Goal: Task Accomplishment & Management: Use online tool/utility

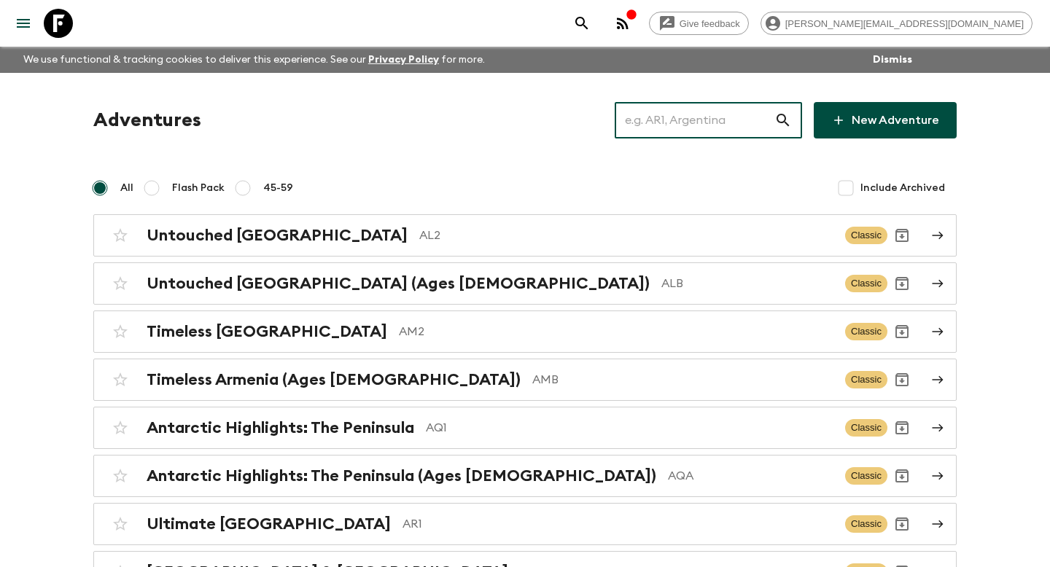
click at [670, 119] on input "text" at bounding box center [695, 120] width 160 height 41
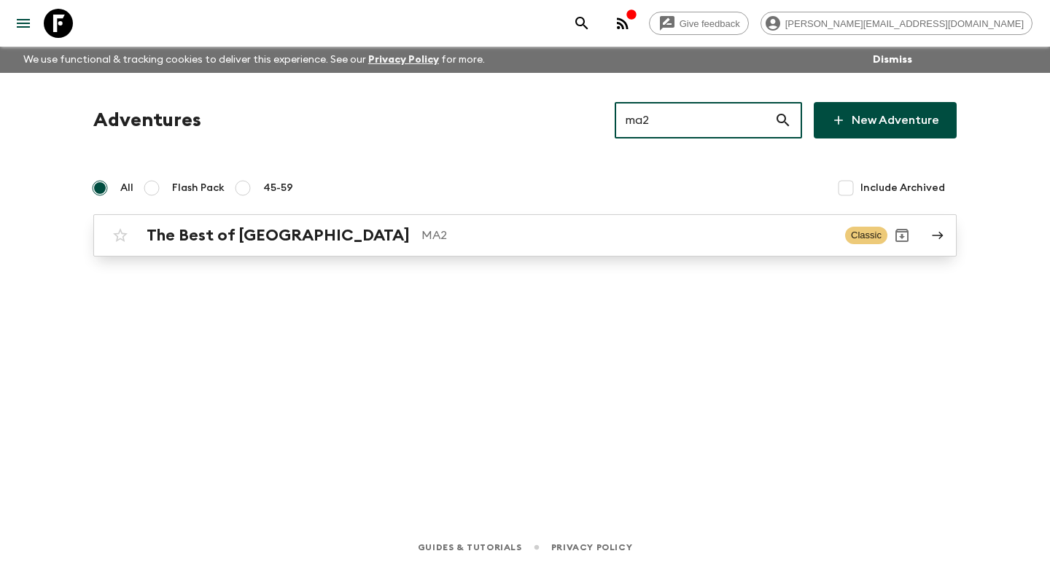
type input "ma2"
click at [567, 227] on p "MA2" at bounding box center [627, 235] width 412 height 17
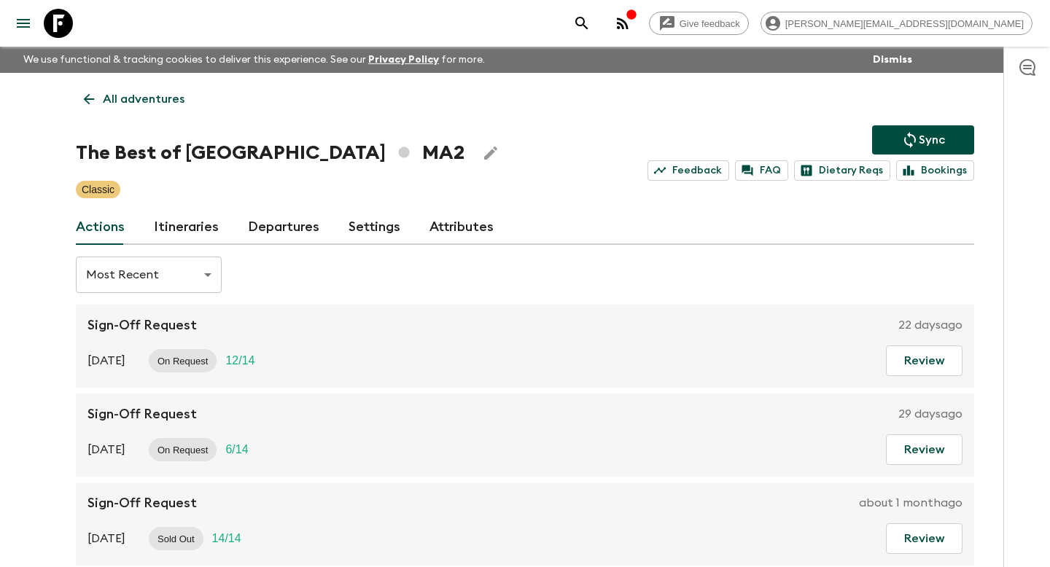
scroll to position [79, 0]
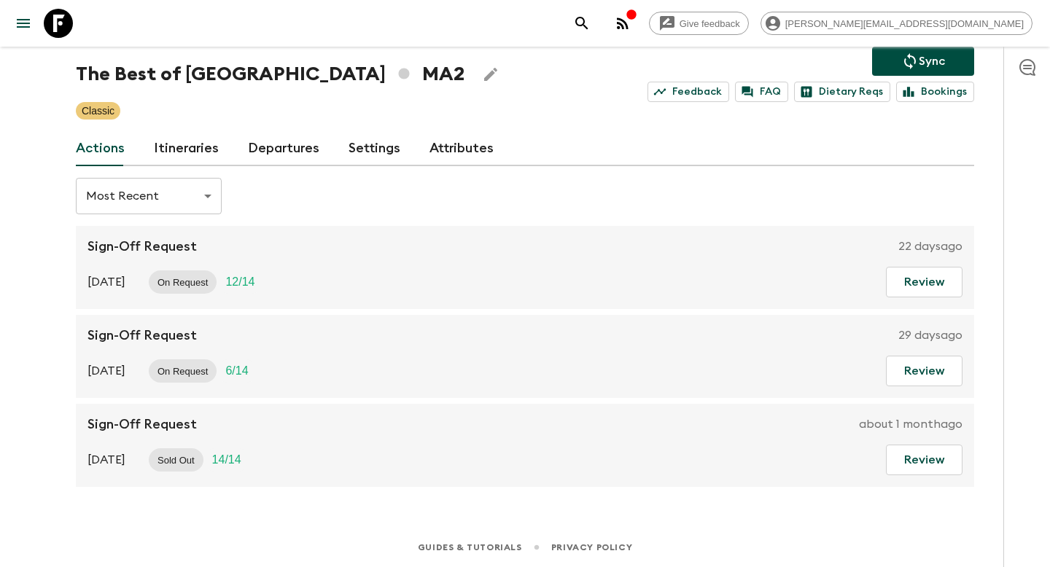
click at [200, 143] on link "Itineraries" at bounding box center [186, 148] width 65 height 35
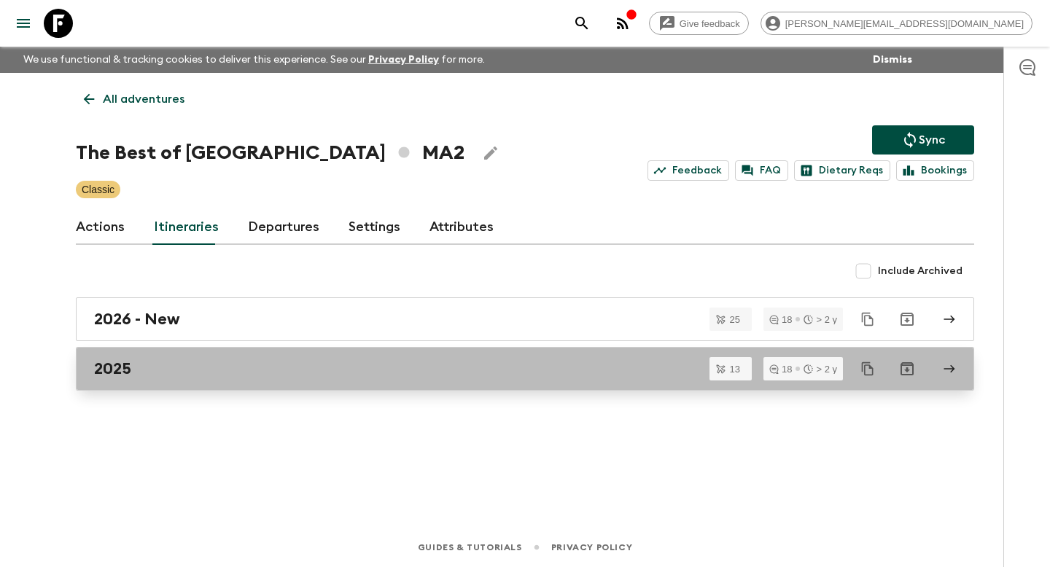
click at [219, 365] on div "2025" at bounding box center [511, 368] width 834 height 19
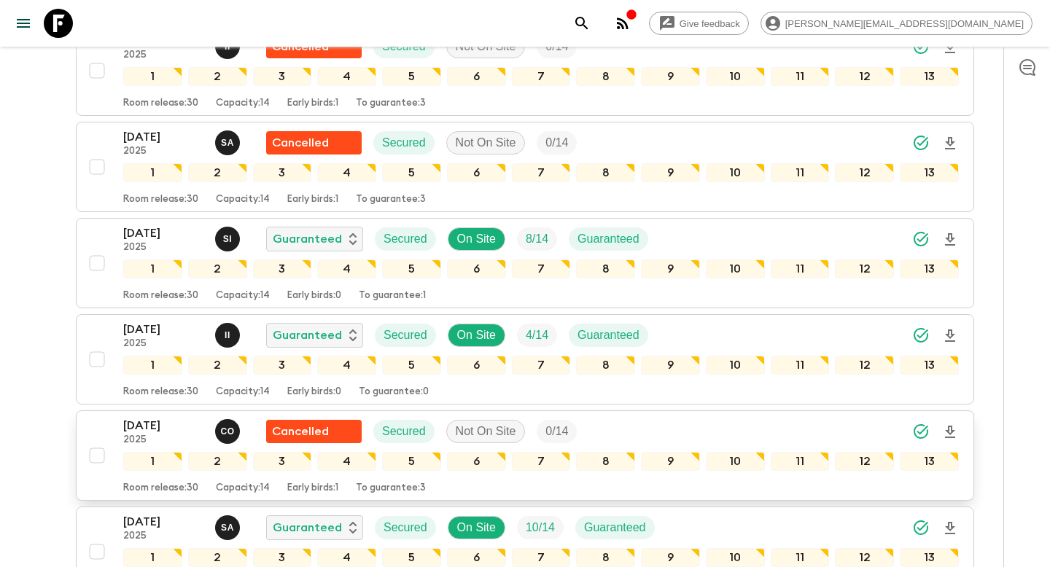
scroll to position [1105, 0]
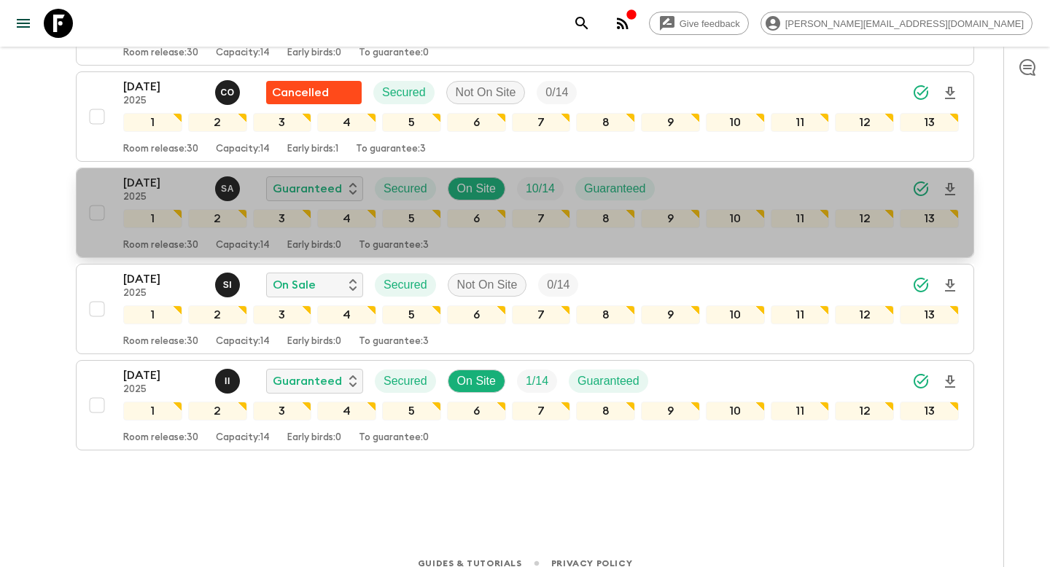
click at [128, 244] on p "Room release: 30" at bounding box center [160, 246] width 75 height 12
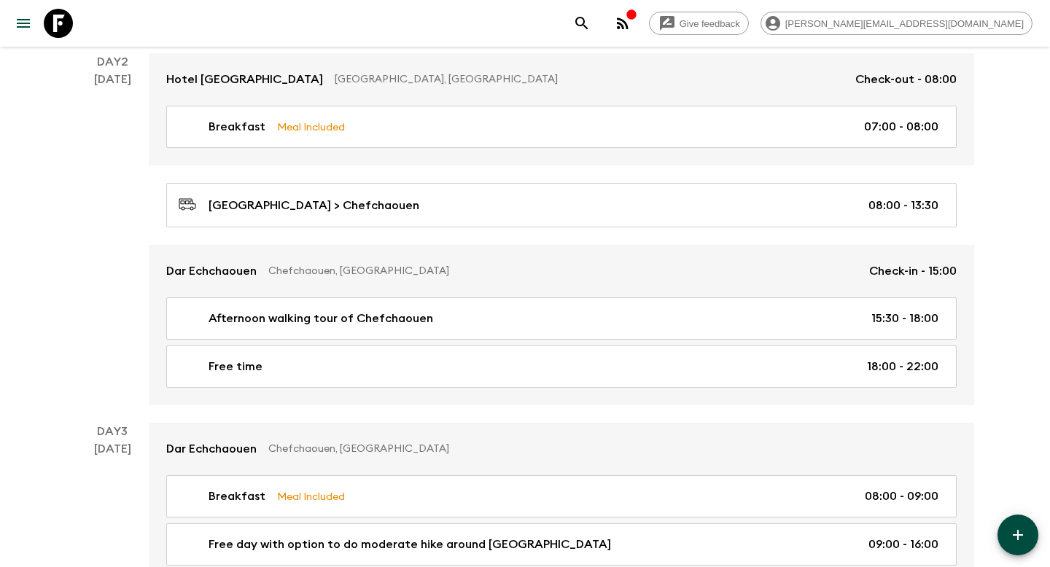
scroll to position [578, 0]
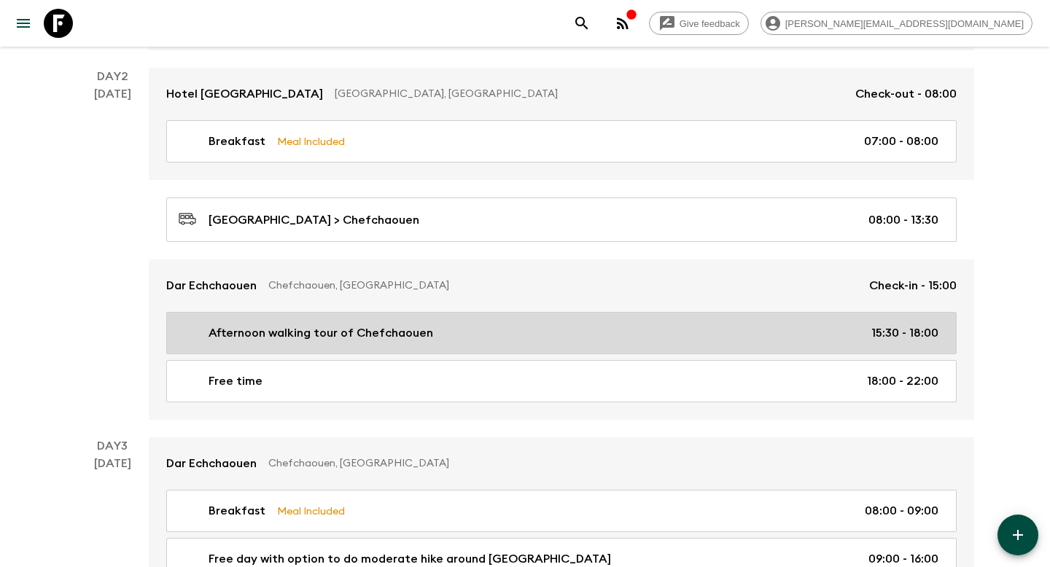
click at [189, 332] on div "Afternoon walking tour of Chefchaouen 15:30 - 18:00" at bounding box center [559, 332] width 760 height 17
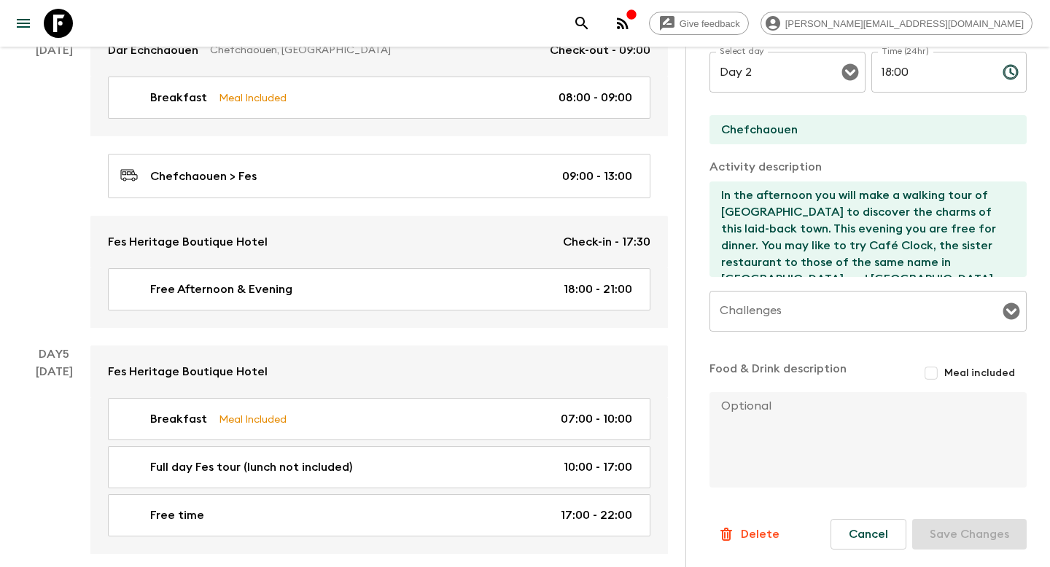
scroll to position [1312, 0]
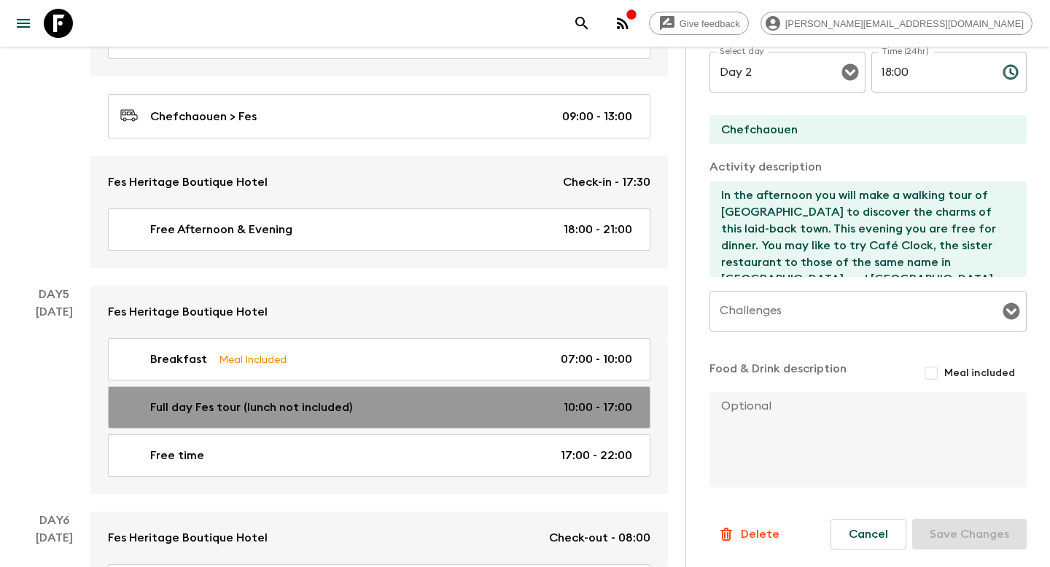
click at [507, 399] on div "Full day Fes tour (lunch not included) 10:00 - 17:00" at bounding box center [376, 407] width 512 height 17
type input "Full day Fes tour (lunch not included)"
type input "Fes"
type textarea "Lore ipsumdo sit amet co adi el sedd eius te inci Utlabor-etdolore magna aliq e…"
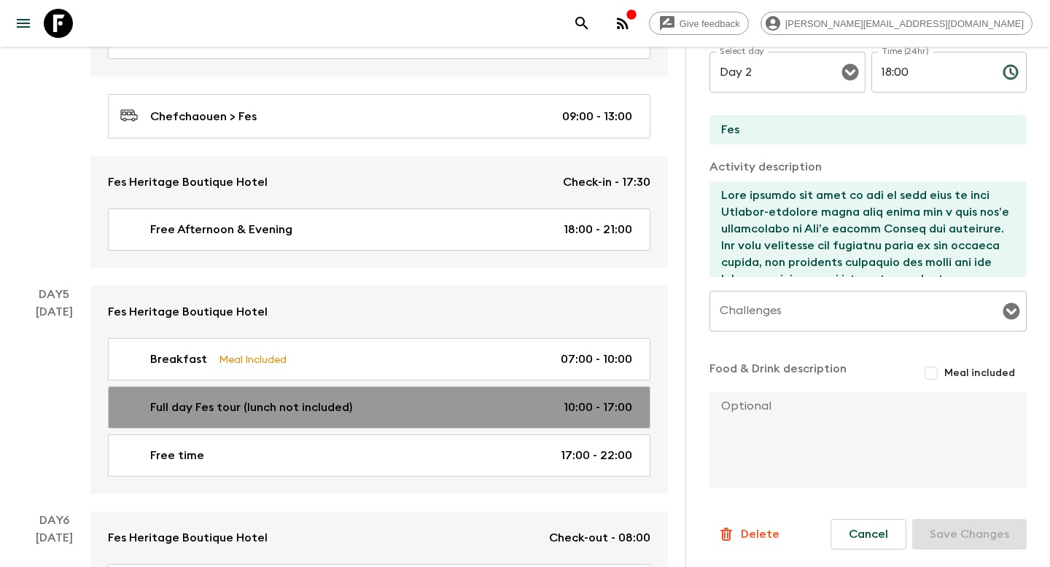
type input "Day 5"
type input "10:00"
type input "Day 5"
type input "17:00"
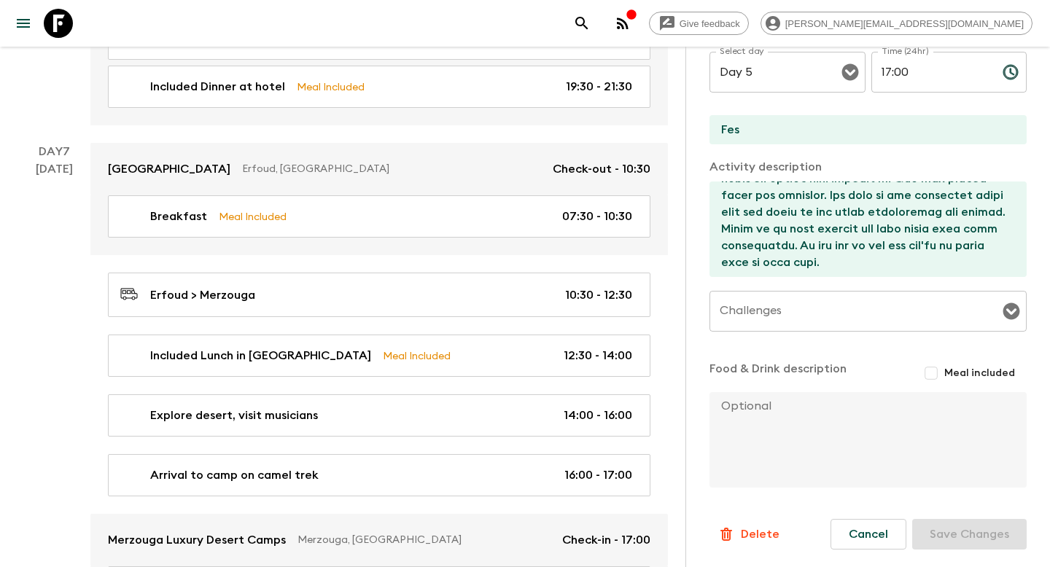
scroll to position [2300, 0]
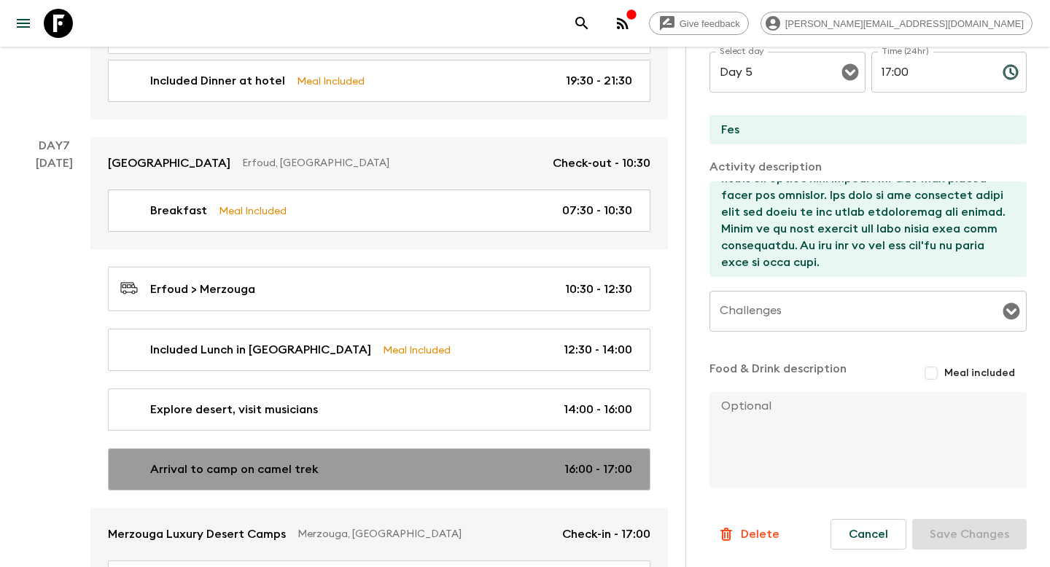
click at [453, 461] on div "Arrival to camp on camel trek 16:00 - 17:00" at bounding box center [376, 469] width 512 height 17
type input "Arrival to camp on camel trek"
type input "Sahara"
type textarea "Approx 1 hour camel ride"
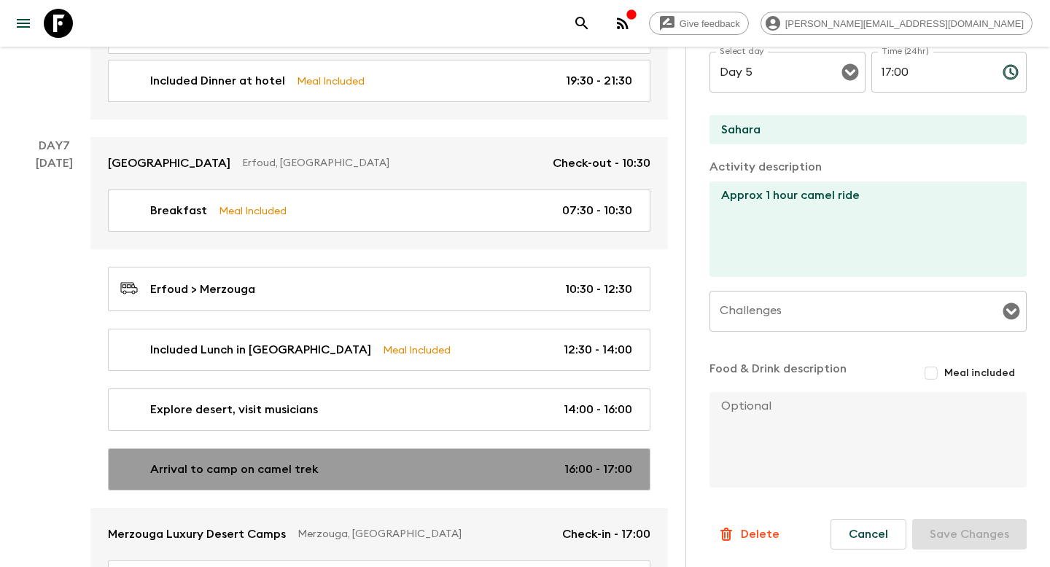
type input "Day 7"
type input "16:00"
type input "Day 7"
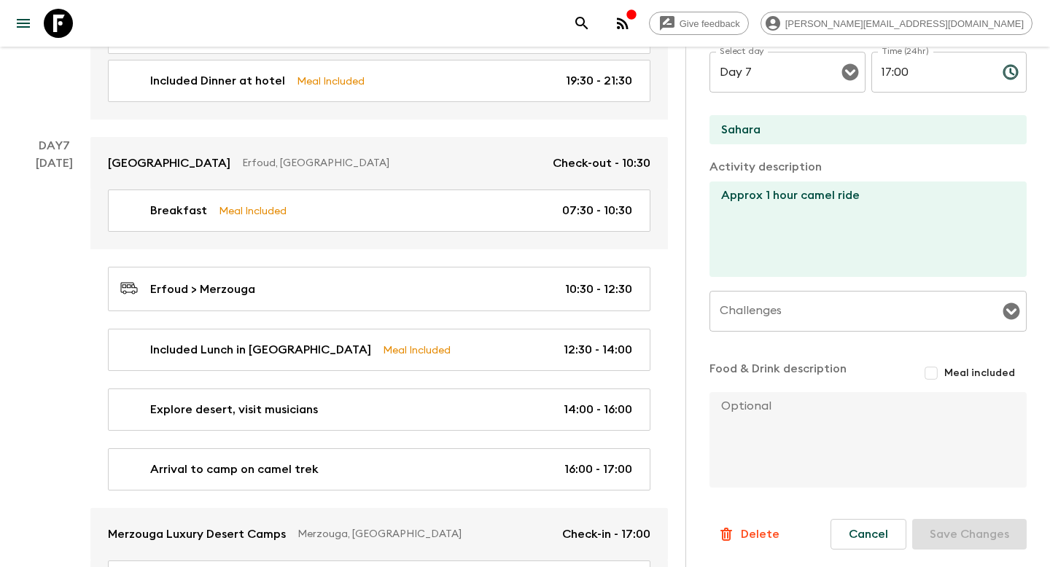
scroll to position [2359, 0]
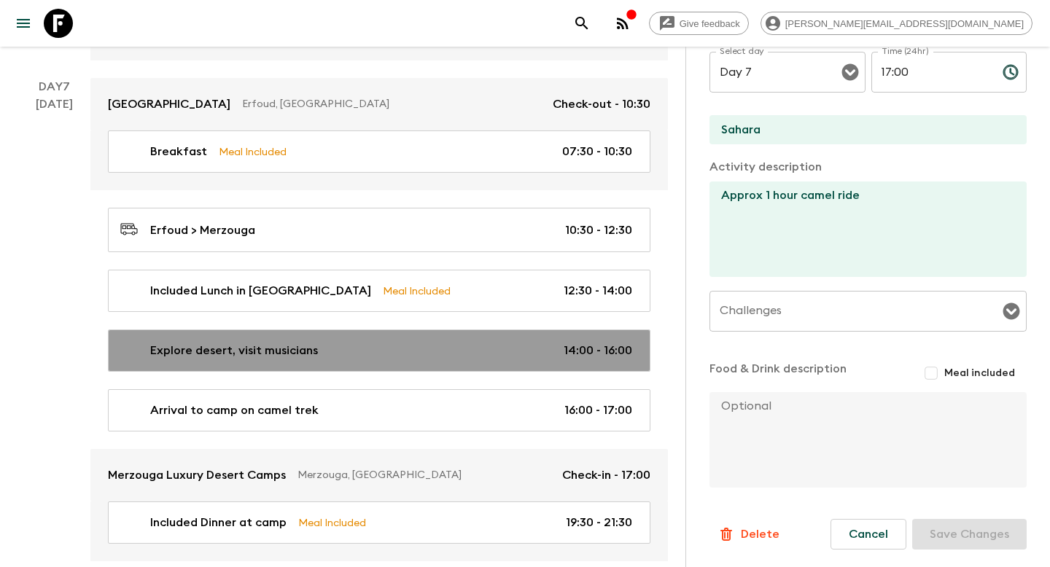
click at [461, 347] on link "Explore desert, visit musicians 14:00 - 16:00" at bounding box center [379, 350] width 542 height 42
type input "Explore desert, visit musicians"
type textarea "One of the main attractions are the great marble factories who are processing t…"
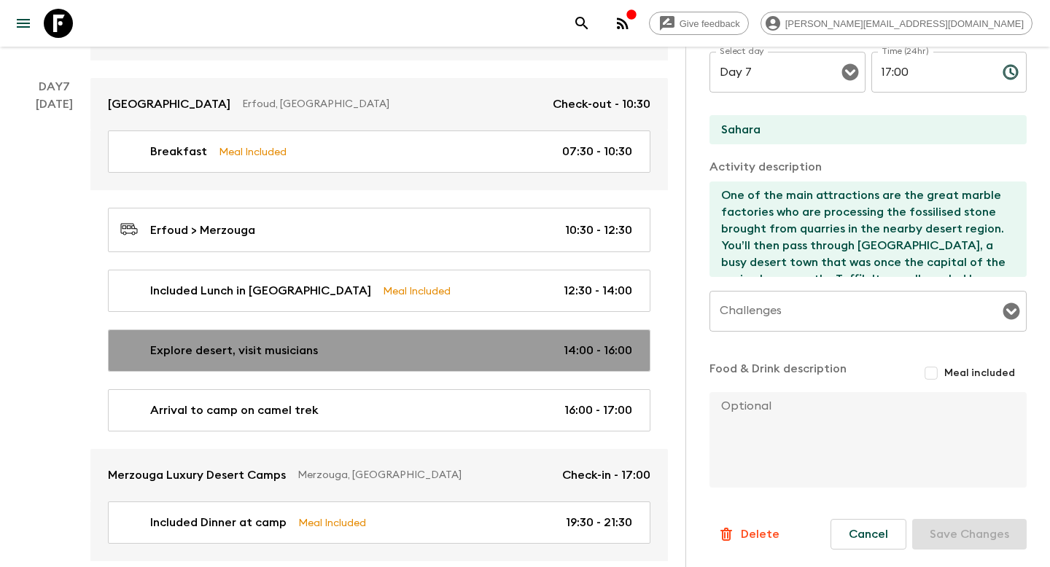
type input "14:00"
type input "16:00"
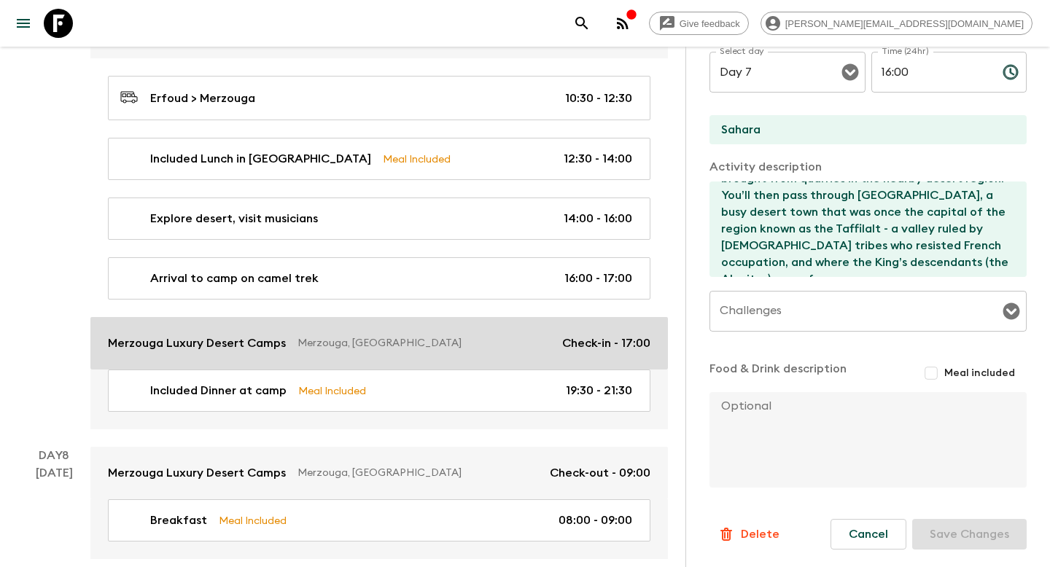
scroll to position [2492, 0]
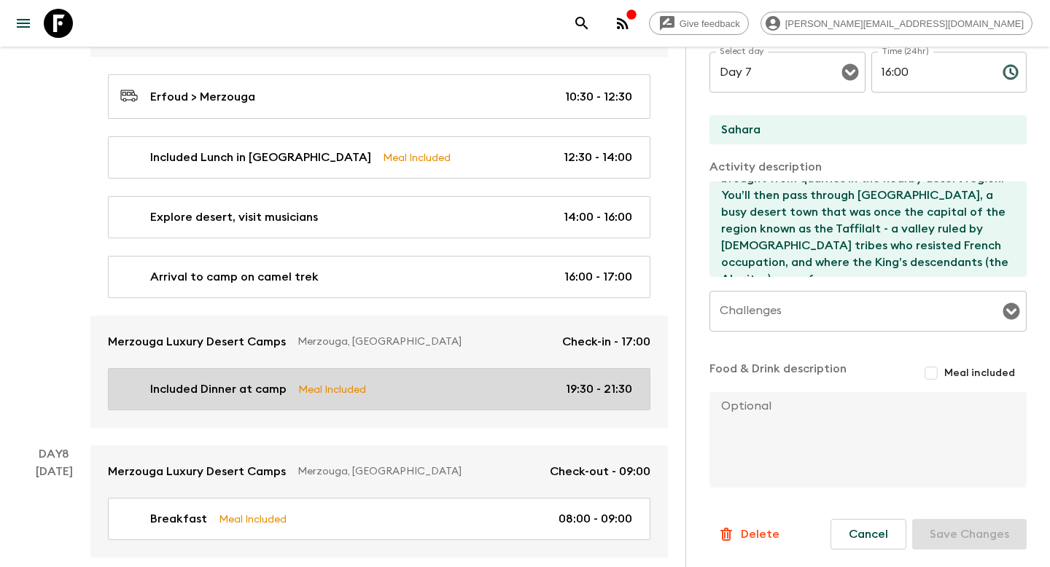
click at [515, 389] on link "Included Dinner at camp Meal Included 19:30 - 21:30" at bounding box center [379, 389] width 542 height 42
type input "Included Dinner at camp"
type input "Merzouga Dunes Luxury Camps"
type textarea "Bake bread in hot sand for dinner - pending timing and interest, you can learn …"
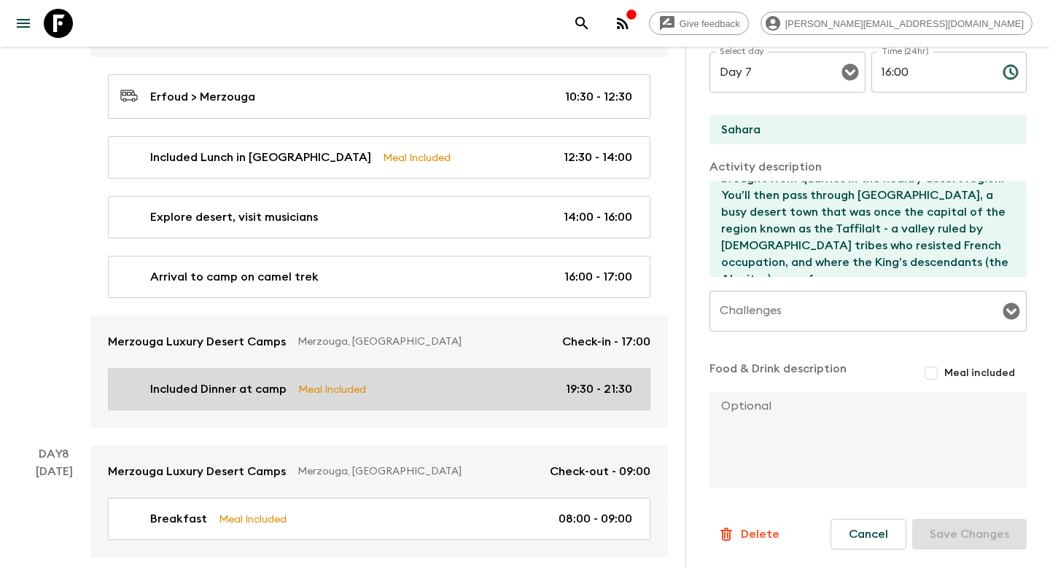
checkbox input "true"
type textarea "Dinner included"
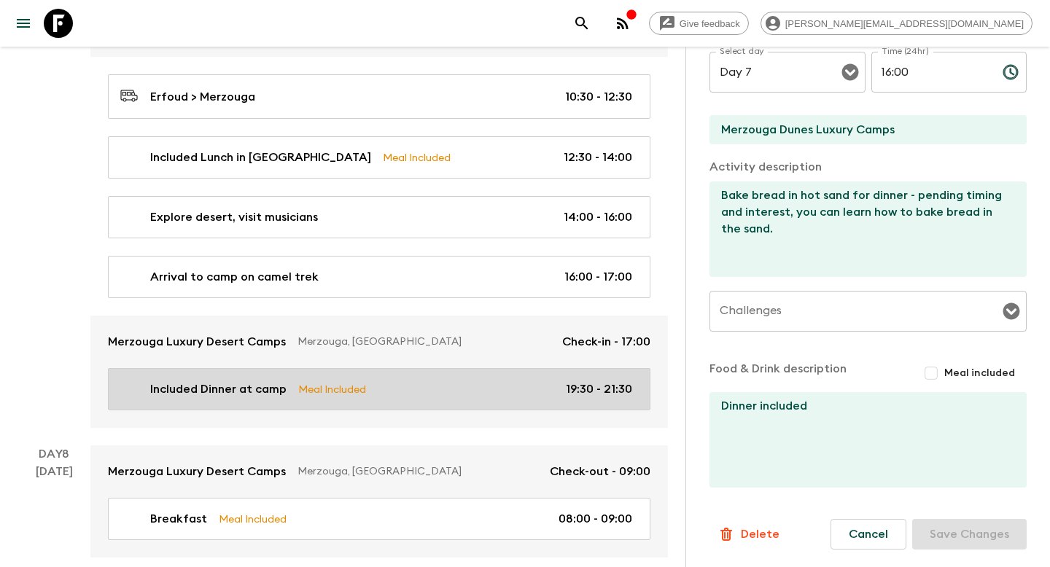
type input "19:30"
type input "21:30"
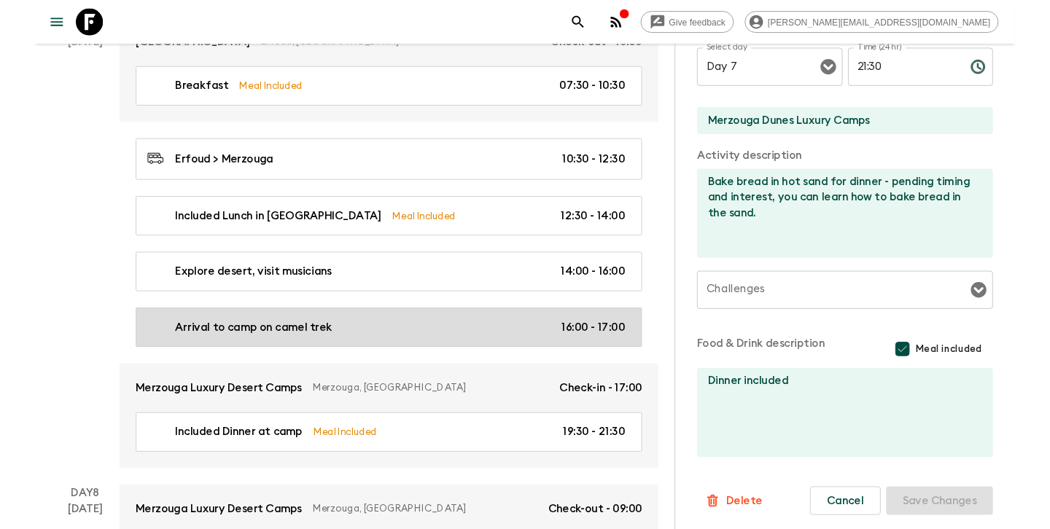
scroll to position [2422, 0]
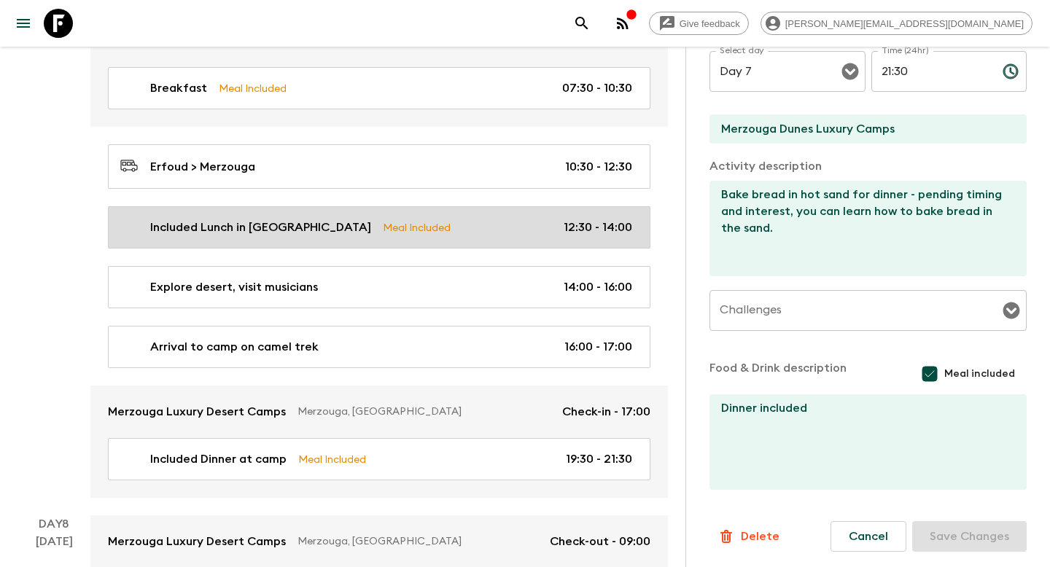
click at [641, 216] on link "Included Lunch in Khamliya Meal Included 12:30 - 14:00" at bounding box center [379, 227] width 542 height 42
type input "Included Lunch in [GEOGRAPHIC_DATA]"
type input "Khamliya"
type textarea "Lunch will be at a desert lodge en route to the Sahara, dining on the regions r…"
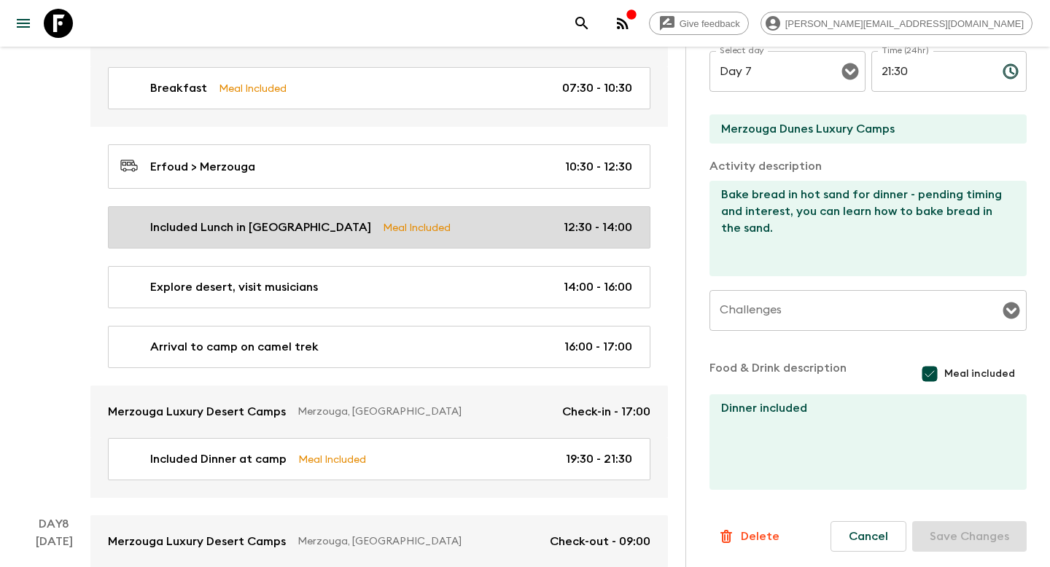
type textarea "Lunch included"
type input "12:30"
type input "14:00"
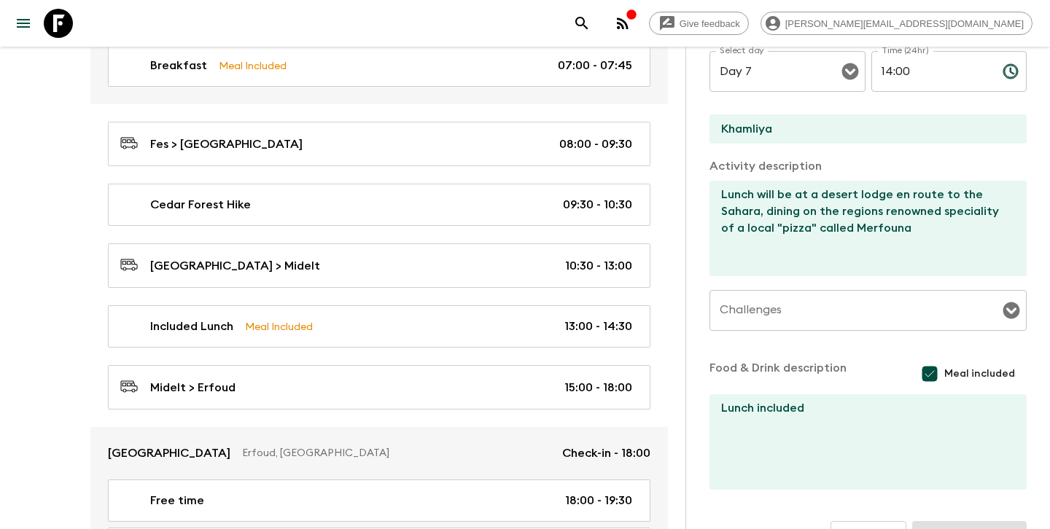
scroll to position [1802, 0]
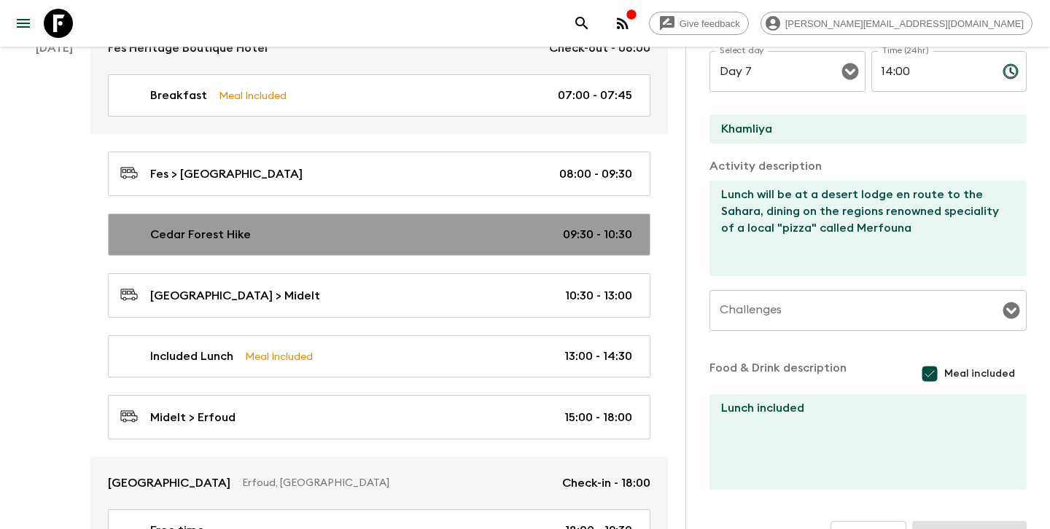
click at [531, 226] on div "Cedar Forest Hike 09:30 - 10:30" at bounding box center [376, 234] width 512 height 17
type input "Cedar Forest Hike"
type input "Midelt"
type textarea "The hike in this region, allows you to discover the cedar forests, water source…"
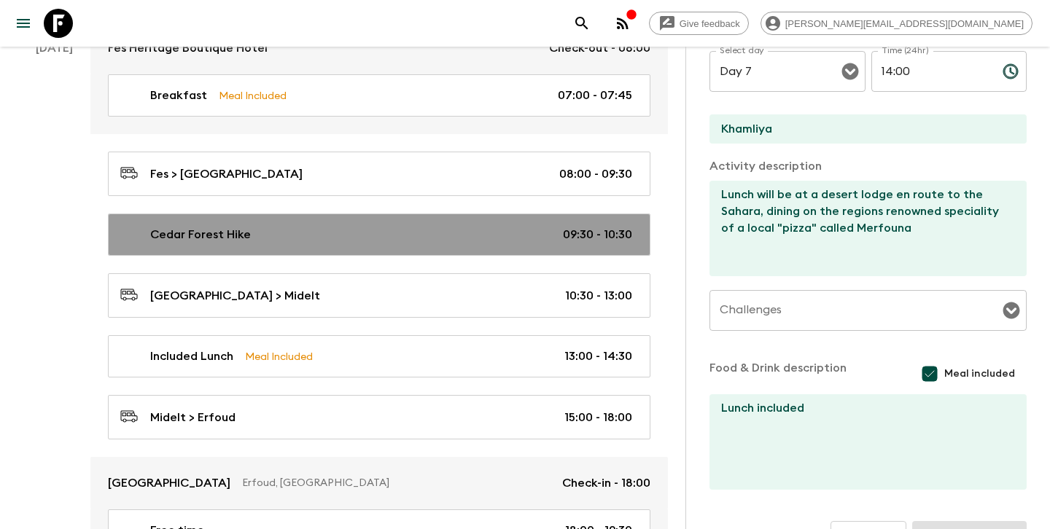
checkbox input "false"
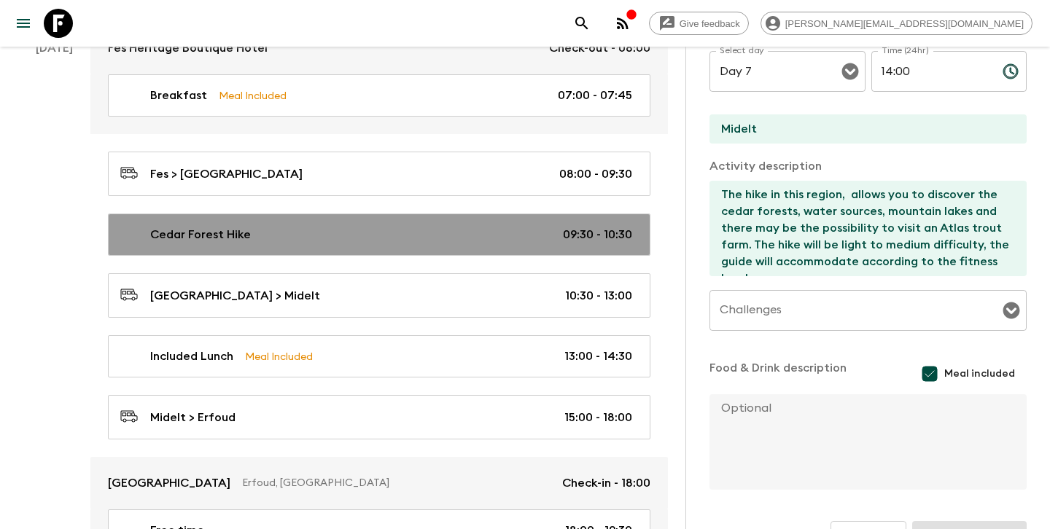
type input "Day 6"
type input "09:30"
type input "Day 6"
type input "10:30"
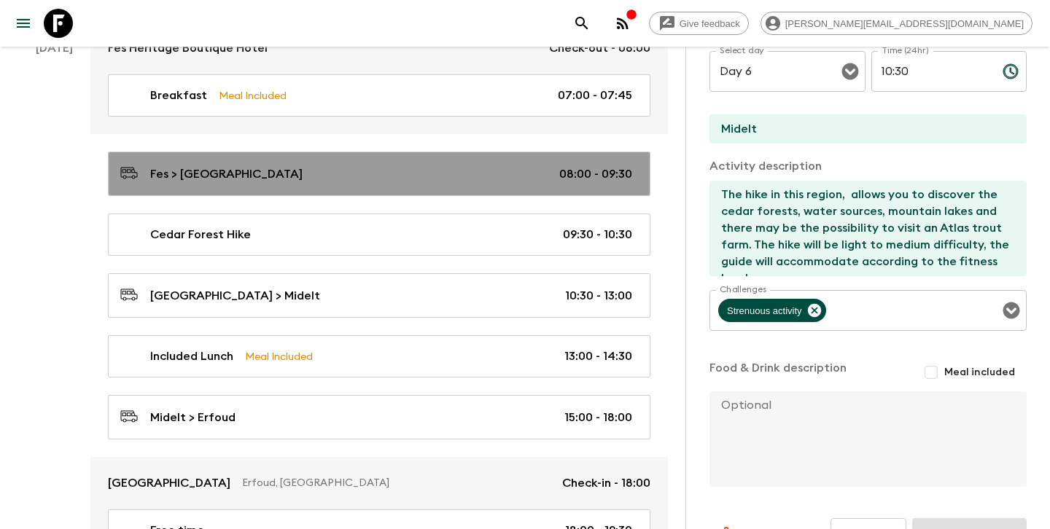
click at [480, 164] on div "Fes > [GEOGRAPHIC_DATA] 08:00 - 09:30" at bounding box center [376, 174] width 512 height 20
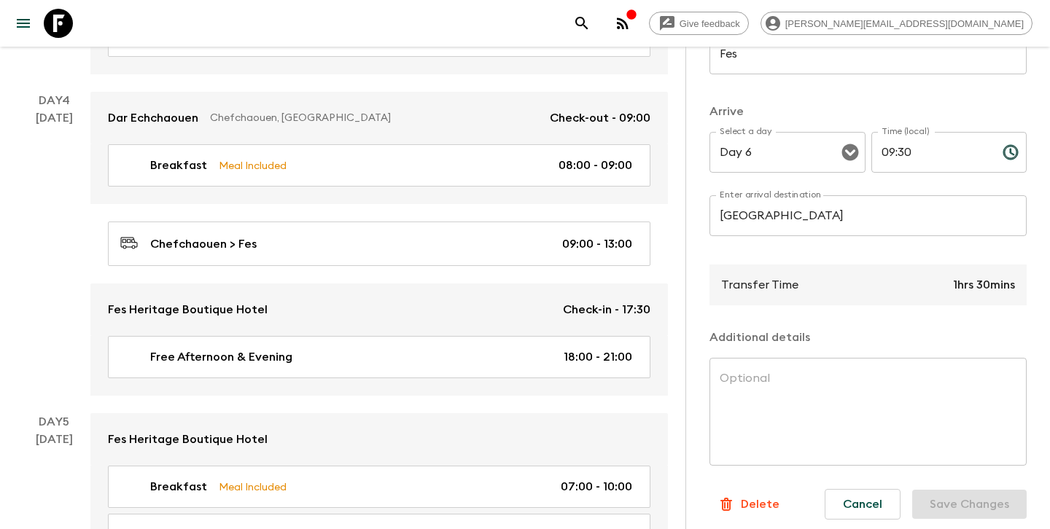
scroll to position [1165, 0]
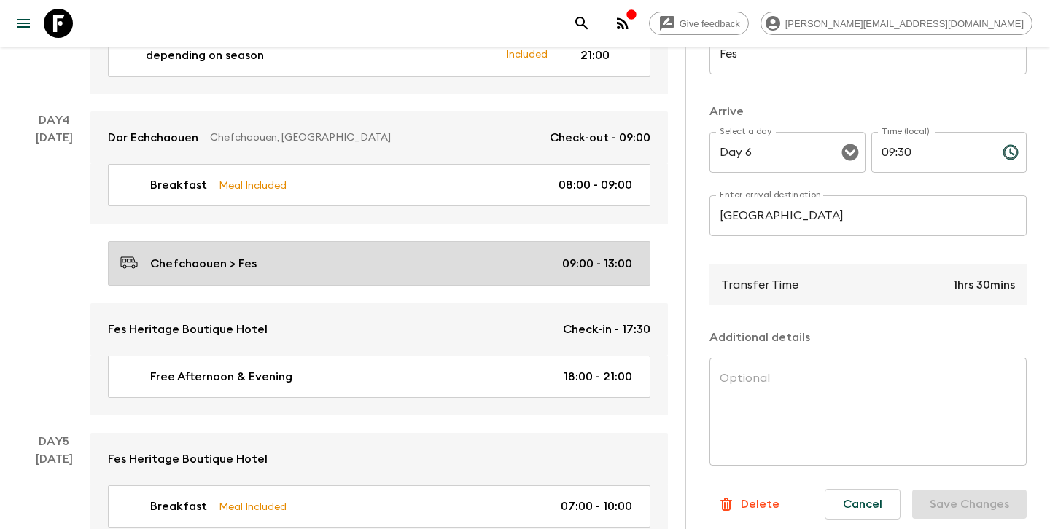
click at [510, 254] on div "Chefchaouen > Fes 09:00 - 13:00" at bounding box center [376, 264] width 512 height 20
type input "Chefchaouen"
type input "Fes"
type input "Day 4"
type input "09:00"
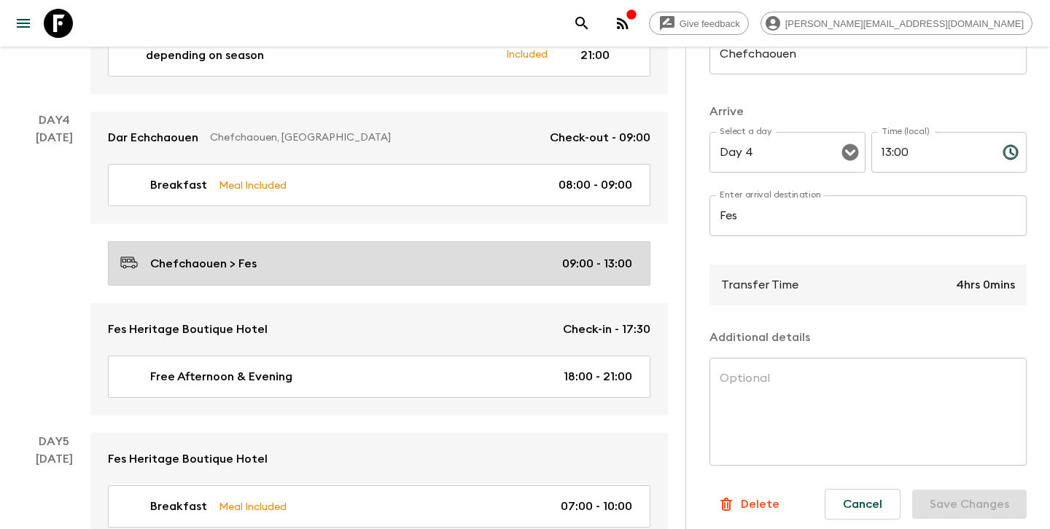
type input "Day 4"
type input "13:00"
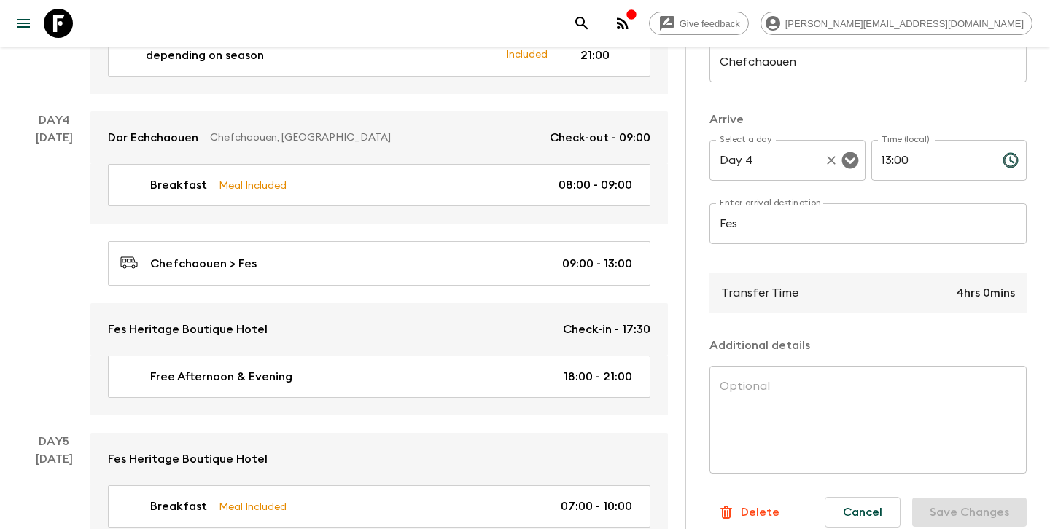
scroll to position [295, 0]
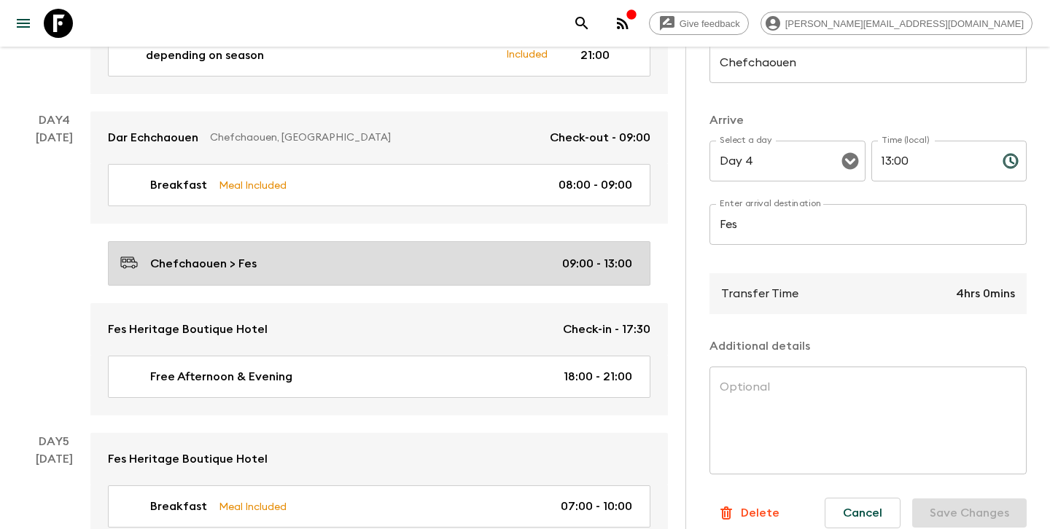
click at [576, 255] on p "09:00 - 13:00" at bounding box center [597, 263] width 70 height 17
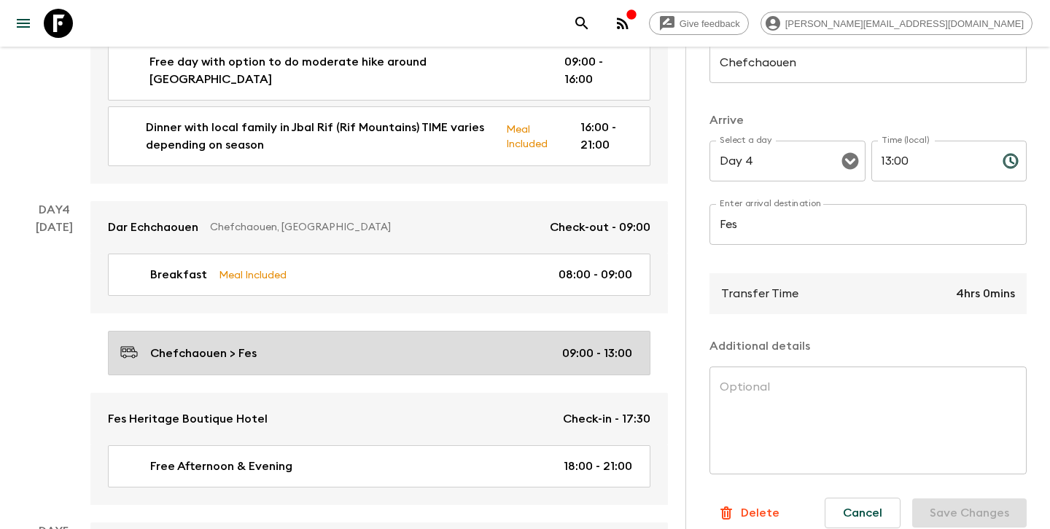
scroll to position [1103, 0]
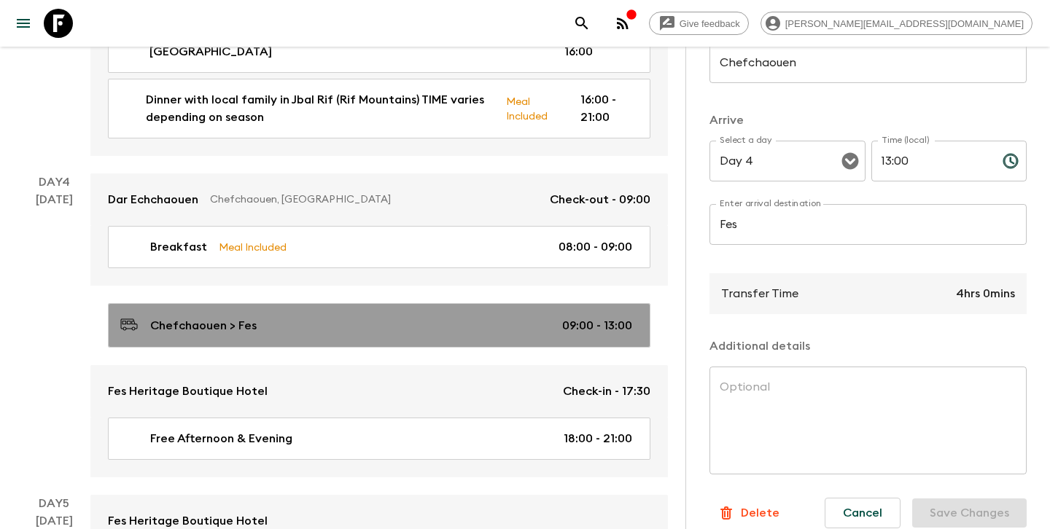
click at [596, 317] on p "09:00 - 13:00" at bounding box center [597, 325] width 70 height 17
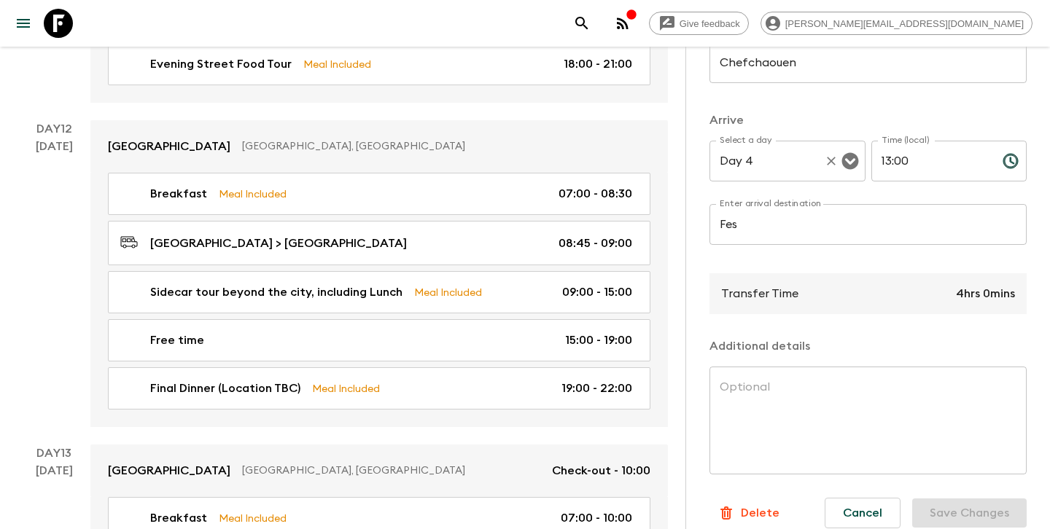
scroll to position [4455, 0]
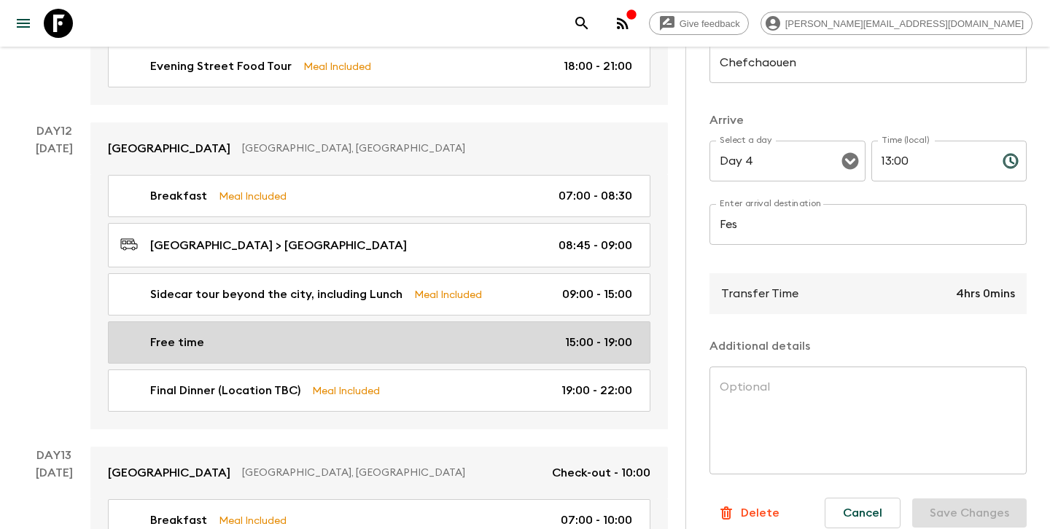
click at [377, 330] on link "Free time 15:00 - 19:00" at bounding box center [379, 342] width 542 height 42
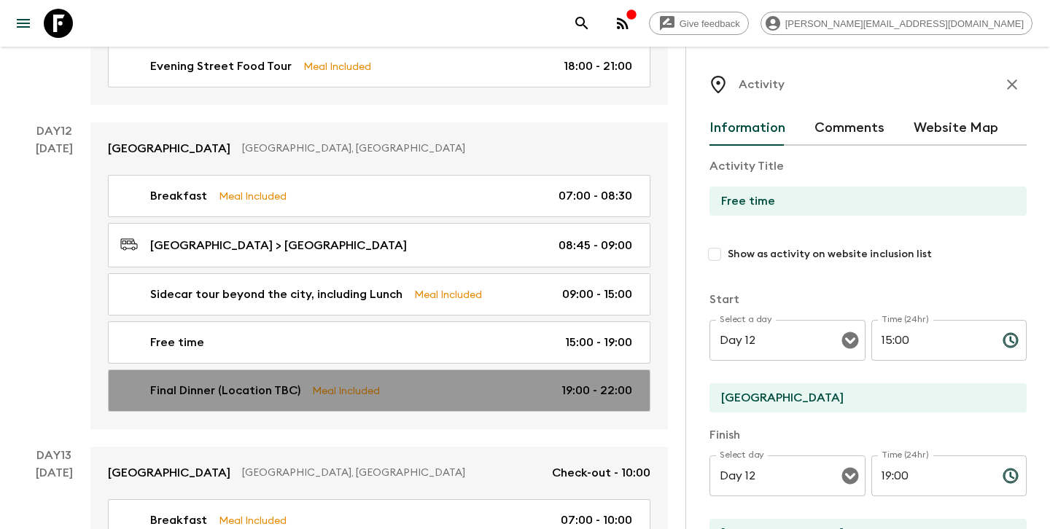
click at [374, 378] on link "Final Dinner (Location TBC) Meal Included 19:00 - 22:00" at bounding box center [379, 391] width 542 height 42
type input "Final Dinner (Location TBC)"
type input "Marrkaech"
type textarea "Final dinner TBC by group and guide. Last night optional farewell dinner with a…"
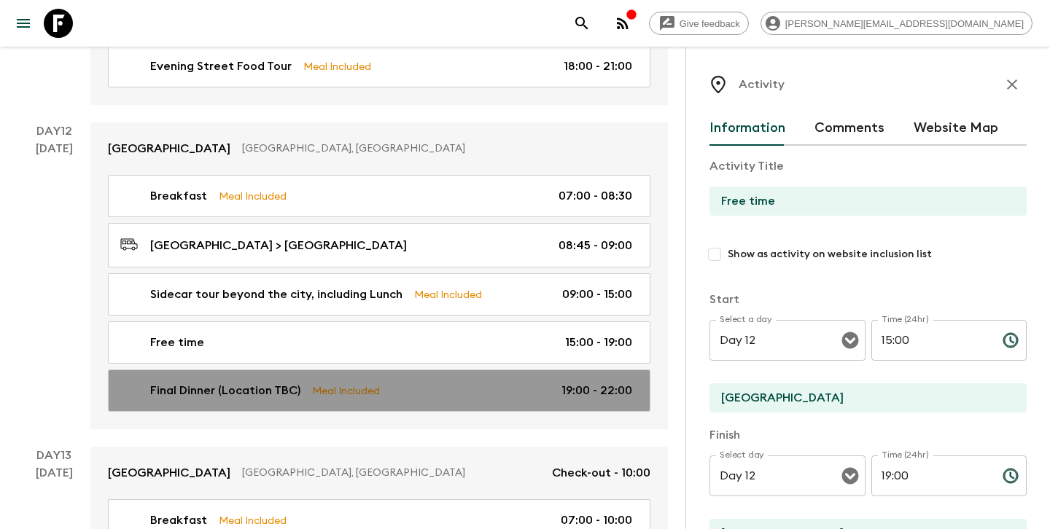
checkbox input "true"
type input "19:00"
type input "22:00"
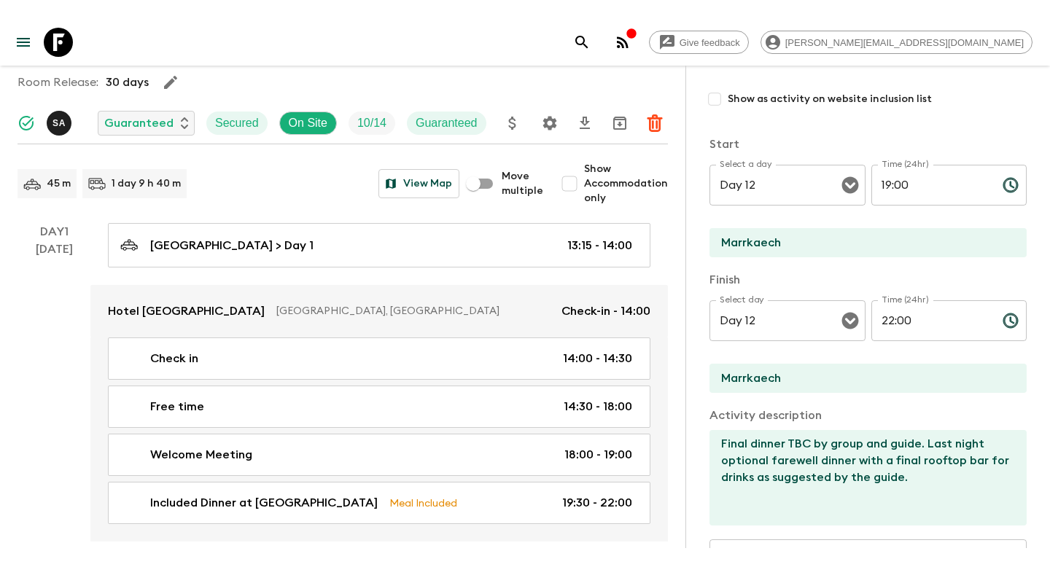
scroll to position [109, 0]
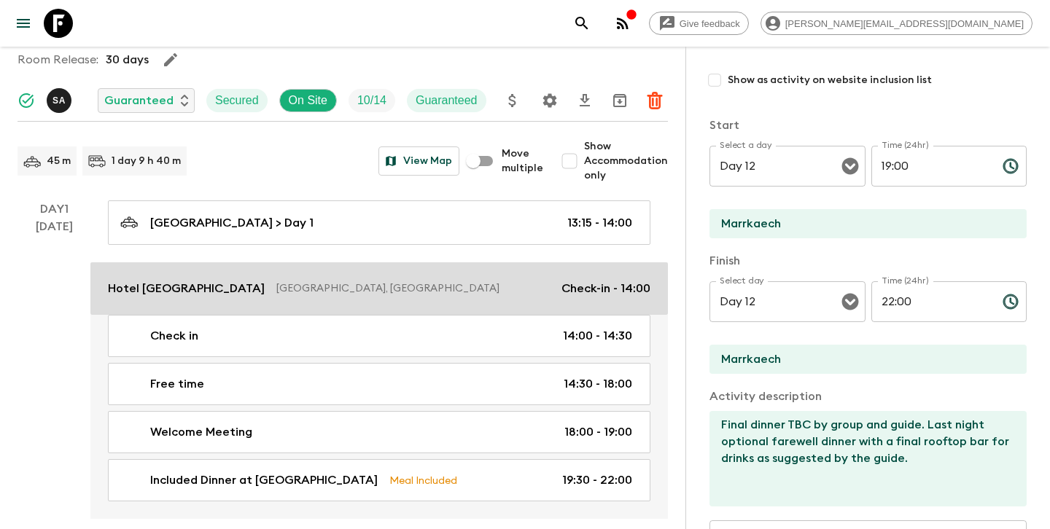
click at [192, 287] on p "Hotel [GEOGRAPHIC_DATA]" at bounding box center [186, 288] width 157 height 17
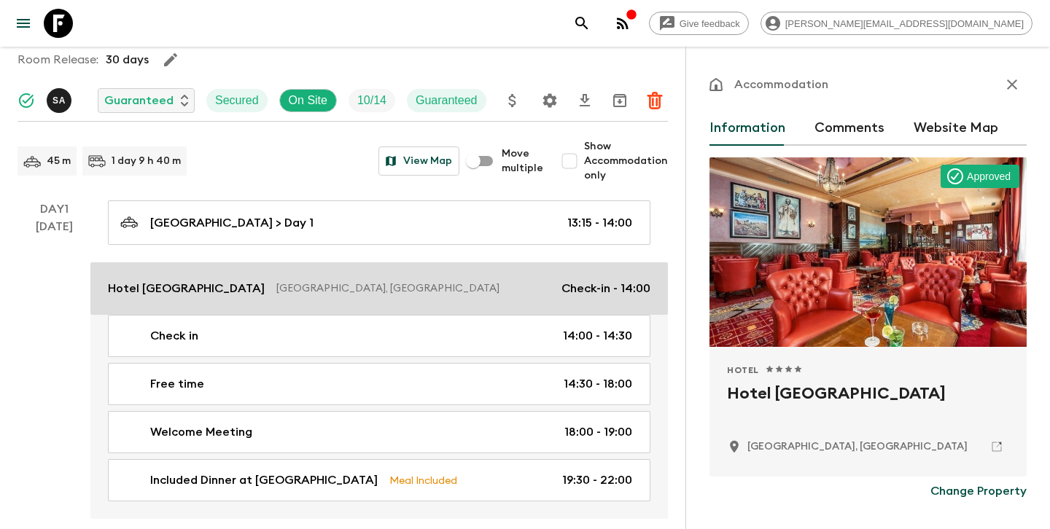
click at [147, 283] on p "Hotel [GEOGRAPHIC_DATA]" at bounding box center [186, 288] width 157 height 17
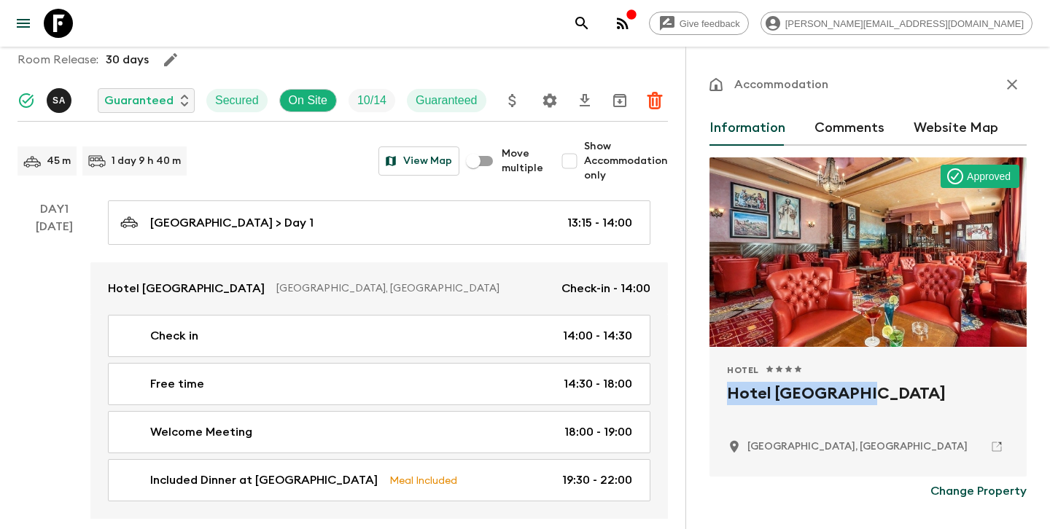
drag, startPoint x: 864, startPoint y: 399, endPoint x: 717, endPoint y: 391, distance: 146.7
click at [717, 391] on div "Hotel 1 Star 2 Stars 3 Stars 4 Stars 5 Stars Hotel [GEOGRAPHIC_DATA], [GEOGRAPH…" at bounding box center [867, 412] width 317 height 130
copy h2 "Hotel [GEOGRAPHIC_DATA]"
